Goal: Navigation & Orientation: Understand site structure

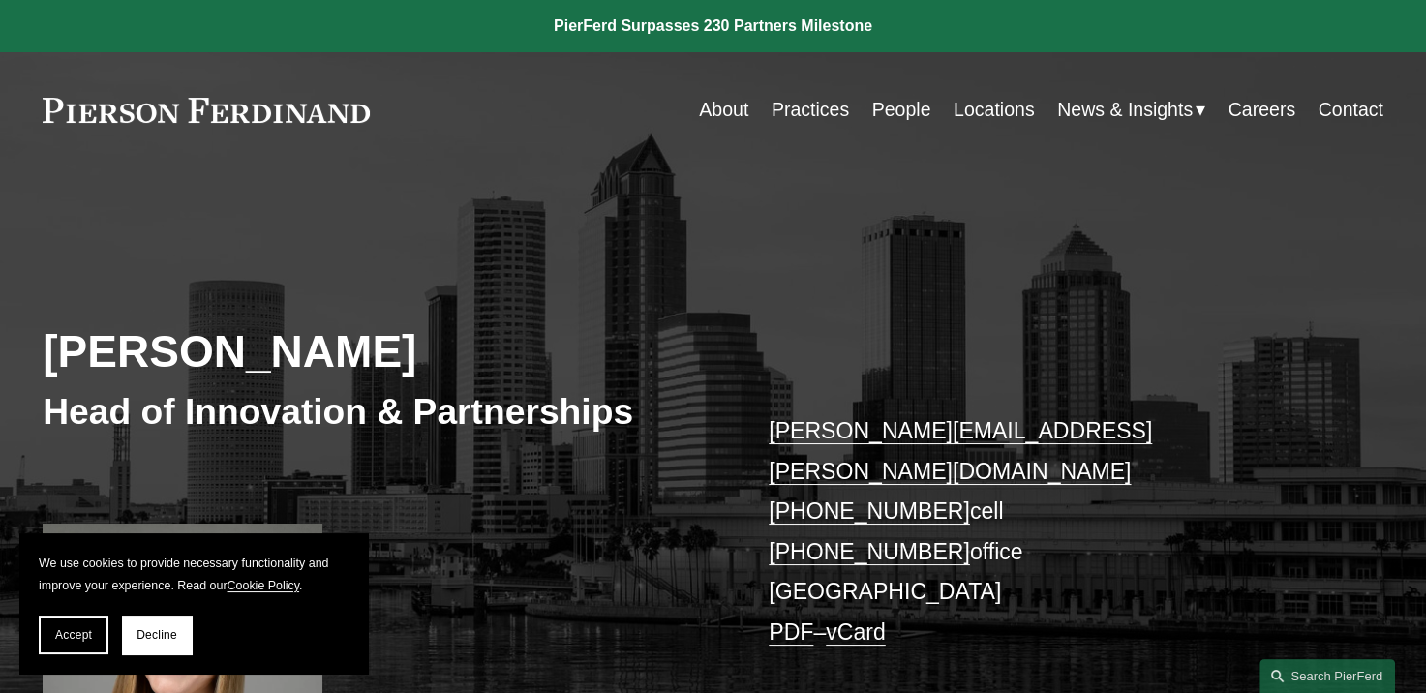
click at [976, 105] on link "Locations" at bounding box center [993, 110] width 81 height 38
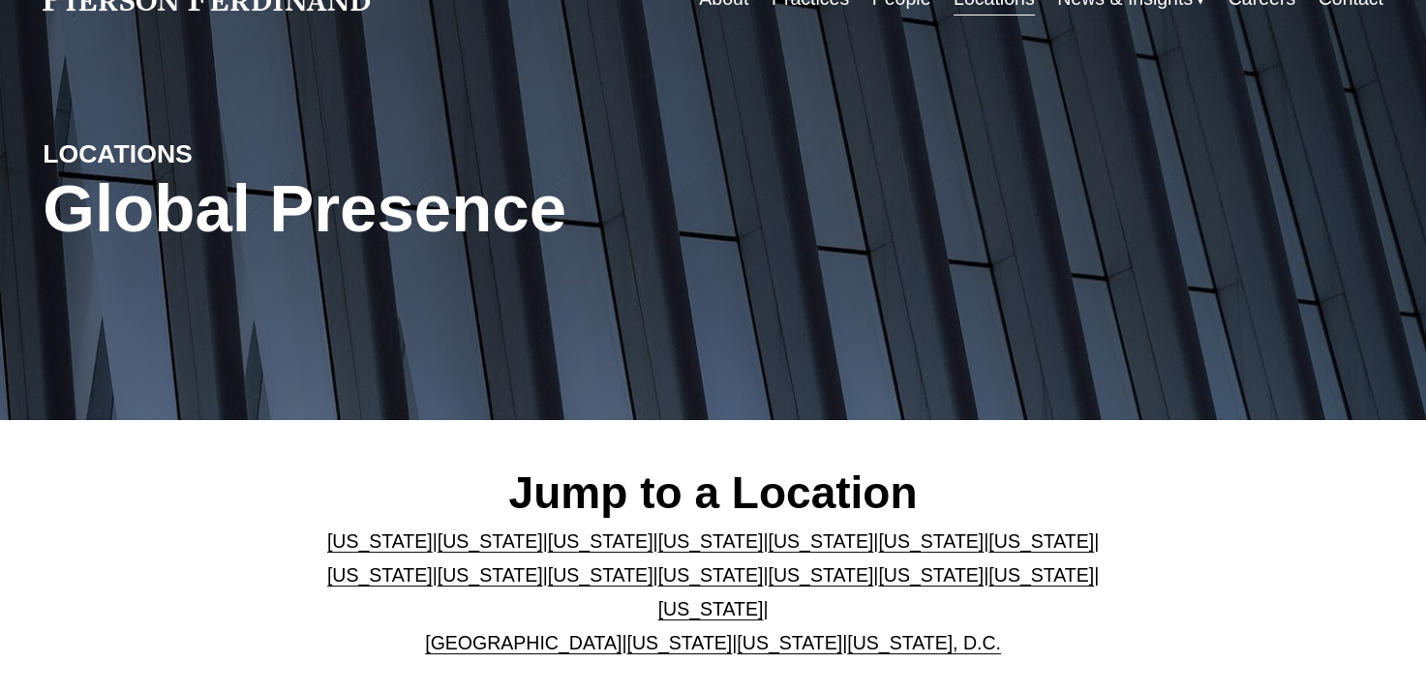
scroll to position [194, 0]
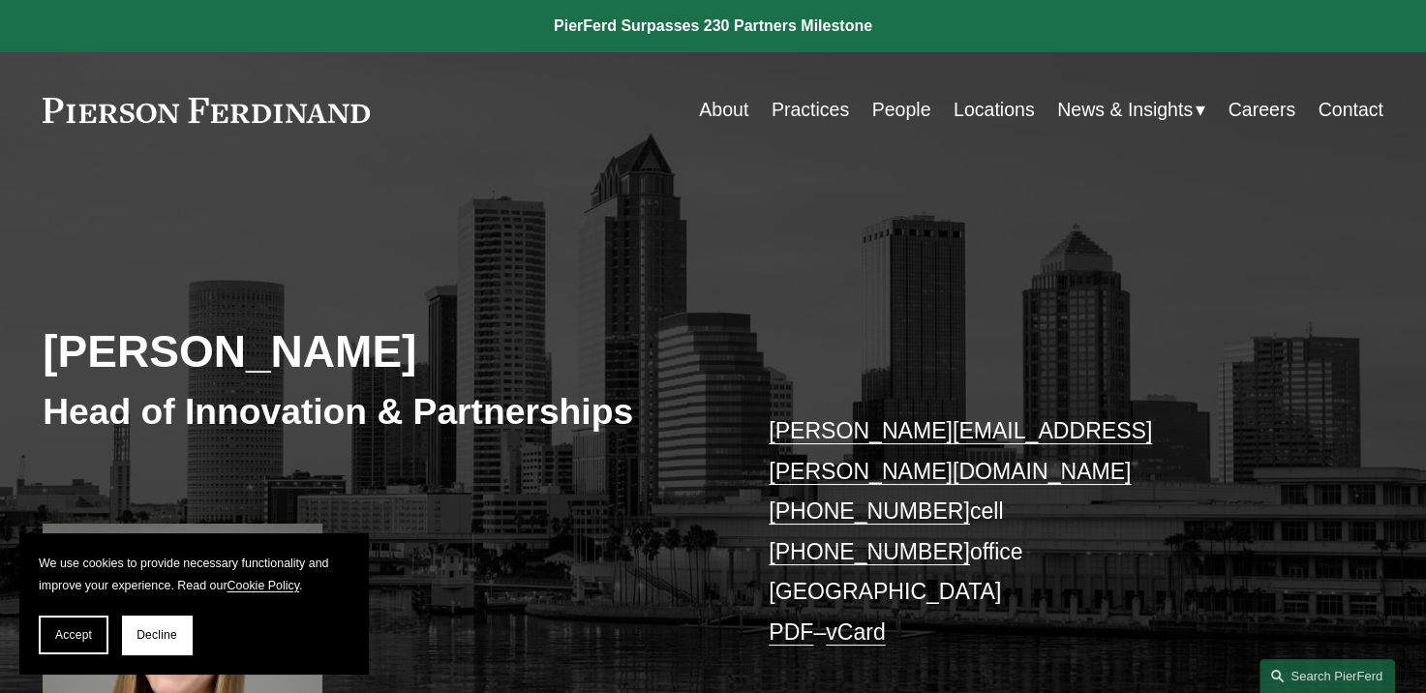
click at [728, 116] on link "About" at bounding box center [723, 110] width 49 height 38
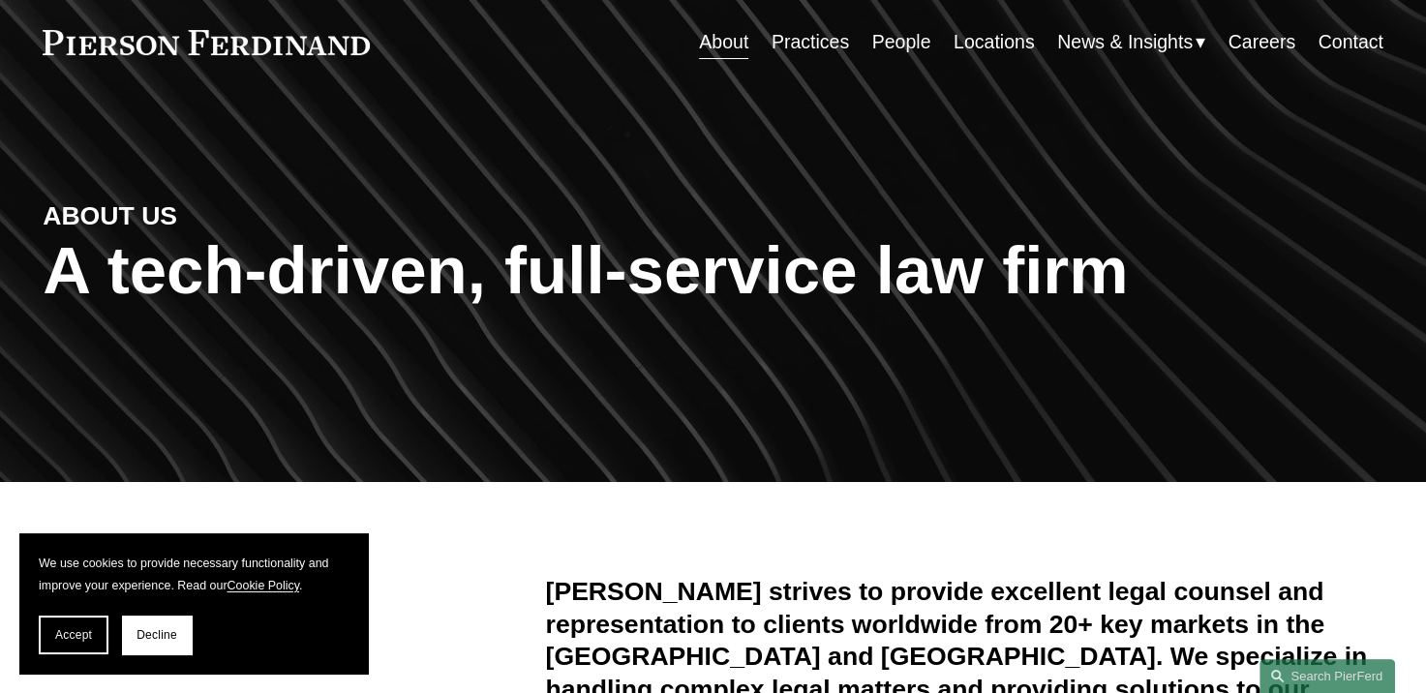
scroll to position [194, 0]
